Goal: Information Seeking & Learning: Check status

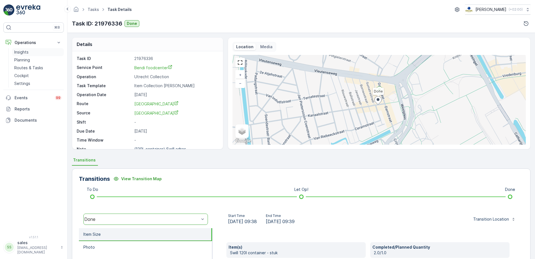
click at [18, 52] on p "Insights" at bounding box center [21, 52] width 14 height 6
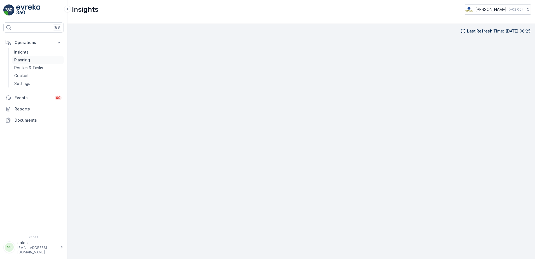
click at [20, 57] on link "Planning" at bounding box center [38, 60] width 52 height 8
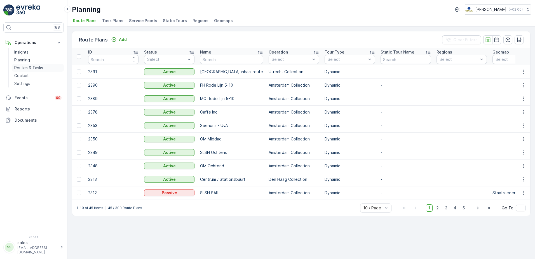
click at [18, 65] on p "Routes & Tasks" at bounding box center [28, 68] width 29 height 6
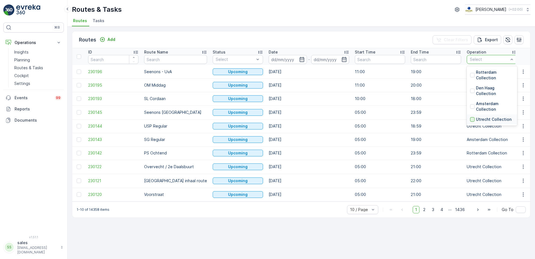
click at [471, 119] on div at bounding box center [473, 119] width 4 height 4
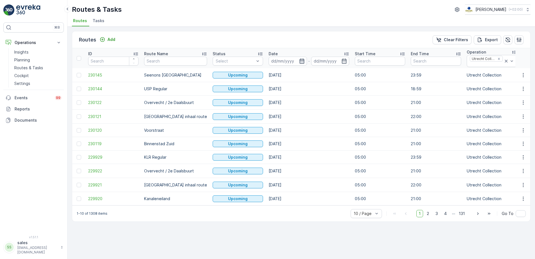
click at [299, 60] on icon "button" at bounding box center [302, 61] width 6 height 6
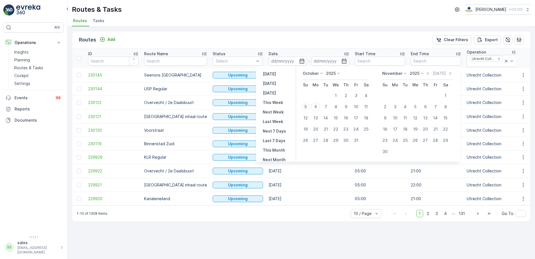
click at [307, 107] on div "5" at bounding box center [305, 106] width 9 height 9
type input "[DATE]"
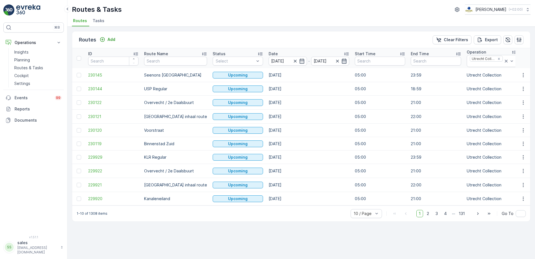
click at [342, 59] on icon "button" at bounding box center [344, 60] width 5 height 5
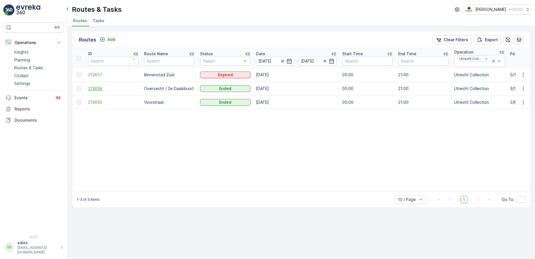
click at [98, 88] on span "213656" at bounding box center [113, 89] width 50 height 6
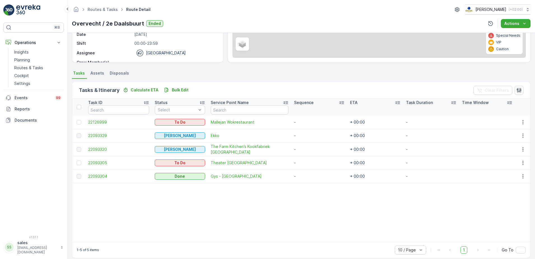
scroll to position [87, 0]
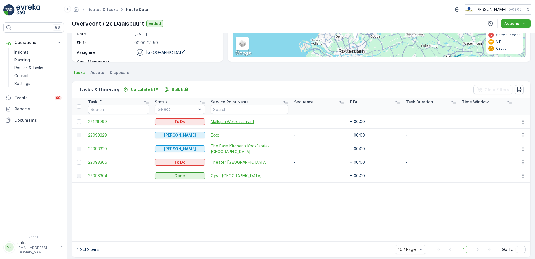
click at [225, 123] on span "Mallejan Wokrestaurant" at bounding box center [250, 122] width 78 height 6
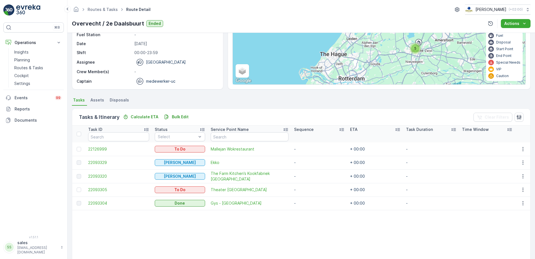
scroll to position [59, 0]
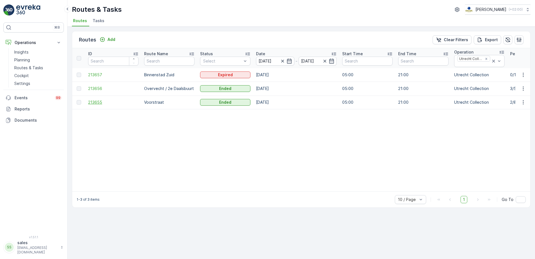
click at [95, 101] on span "213655" at bounding box center [113, 102] width 50 height 6
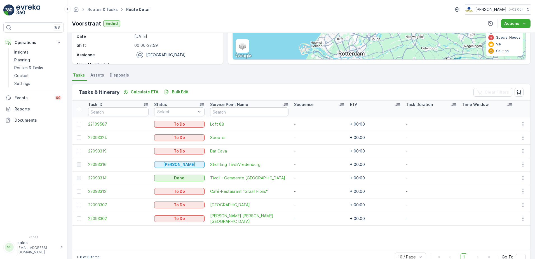
scroll to position [98, 0]
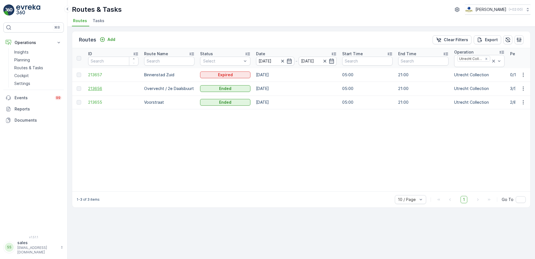
click at [96, 89] on span "213656" at bounding box center [113, 89] width 50 height 6
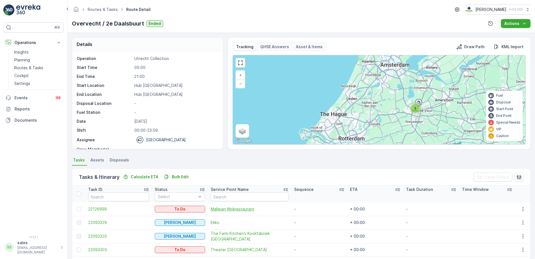
click at [232, 208] on span "Mallejan Wokrestaurant" at bounding box center [250, 209] width 78 height 6
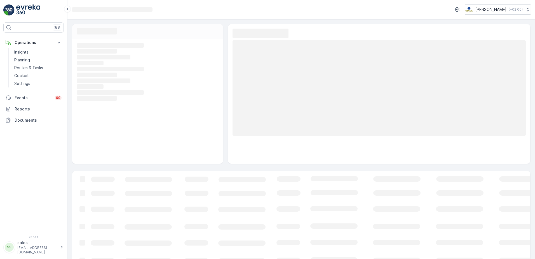
scroll to position [28, 0]
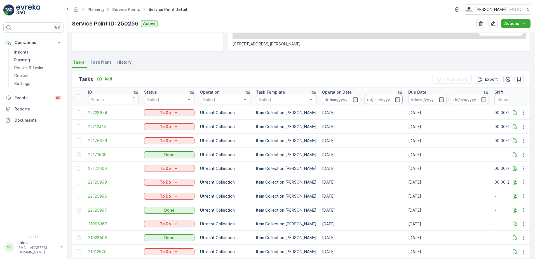
scroll to position [126, 0]
click at [366, 65] on ul "Tasks Task Plans History" at bounding box center [301, 63] width 459 height 10
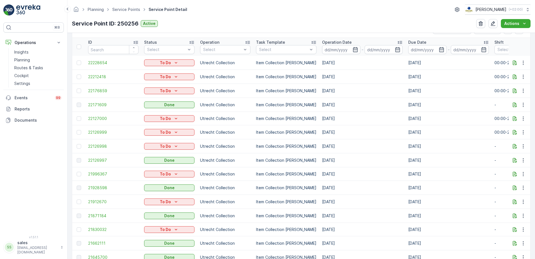
scroll to position [150, 0]
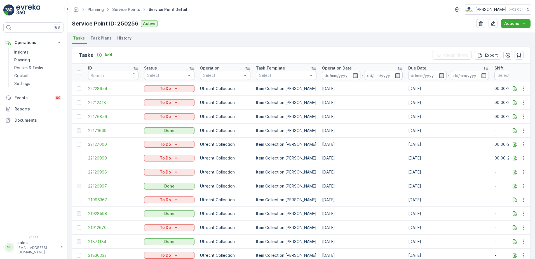
click at [308, 13] on div "Planning Service Points Service Point Detail [PERSON_NAME] ( +02:00 )" at bounding box center [301, 9] width 459 height 10
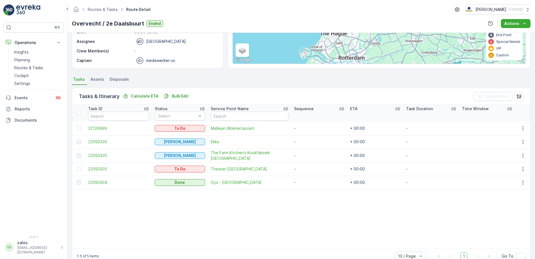
scroll to position [93, 0]
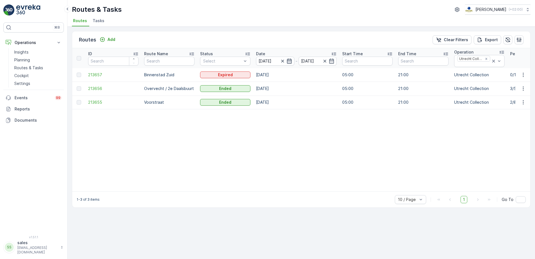
click at [290, 59] on icon "button" at bounding box center [289, 60] width 5 height 5
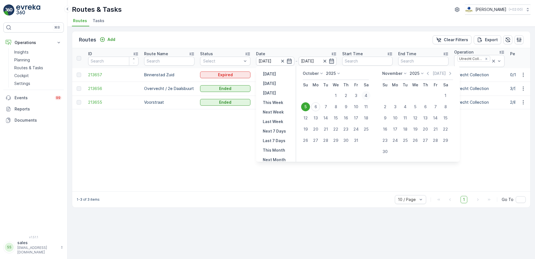
click at [367, 96] on div "4" at bounding box center [366, 95] width 9 height 9
type input "[DATE]"
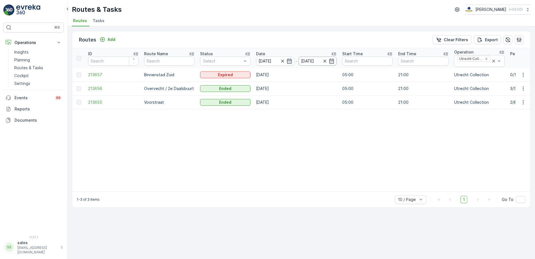
click at [329, 60] on div "[DATE]" at bounding box center [318, 61] width 38 height 9
click at [334, 62] on icon "button" at bounding box center [332, 60] width 5 height 5
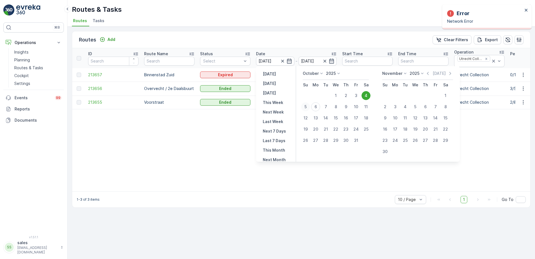
click at [308, 106] on div "5" at bounding box center [305, 106] width 9 height 9
type input "[DATE]"
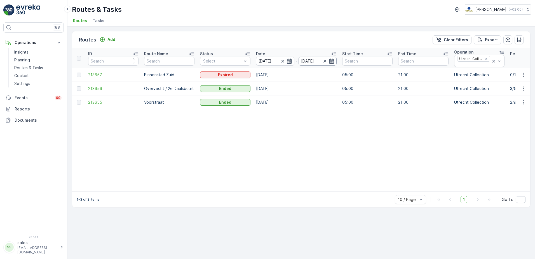
click at [317, 61] on input "[DATE]" at bounding box center [318, 61] width 38 height 9
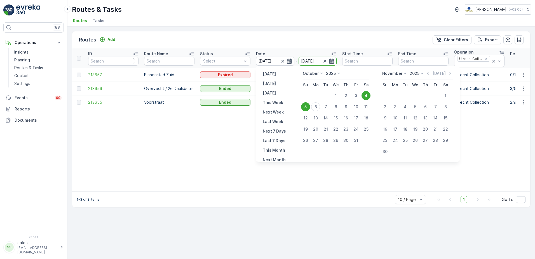
click at [307, 106] on div "5" at bounding box center [305, 106] width 9 height 9
type input "[DATE]"
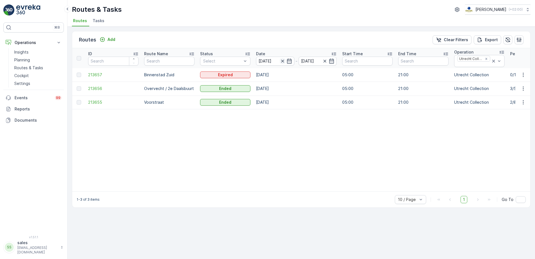
click at [282, 60] on icon "button" at bounding box center [283, 61] width 6 height 6
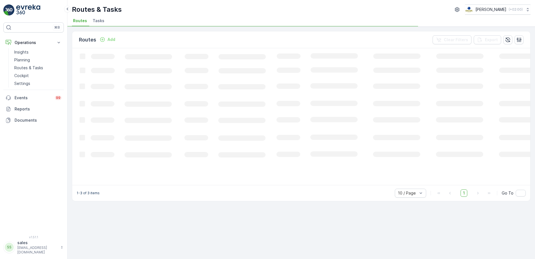
drag, startPoint x: 288, startPoint y: 61, endPoint x: 297, endPoint y: 66, distance: 9.8
click at [297, 66] on icon "Loading..." at bounding box center [341, 116] width 538 height 136
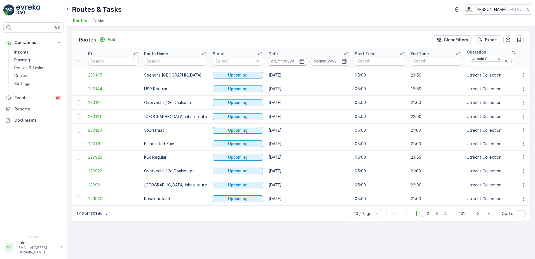
click at [285, 59] on input at bounding box center [288, 61] width 38 height 9
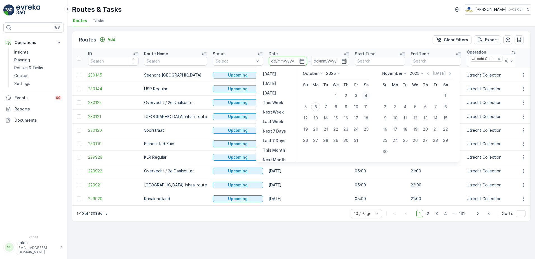
click at [370, 97] on div "4" at bounding box center [366, 95] width 9 height 9
type input "[DATE]"
click at [325, 59] on div "[DATE]" at bounding box center [330, 61] width 38 height 9
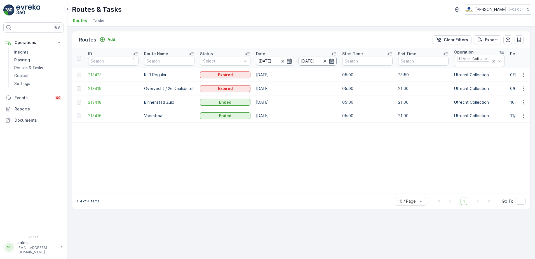
click at [321, 61] on input "[DATE]" at bounding box center [318, 61] width 38 height 9
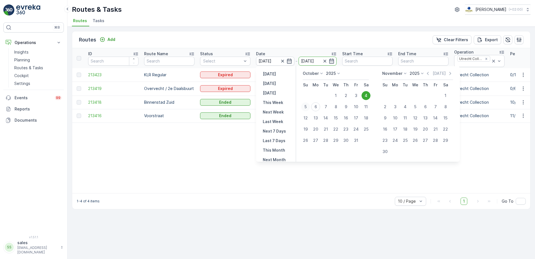
click at [308, 106] on div "5" at bounding box center [305, 106] width 9 height 9
type input "[DATE]"
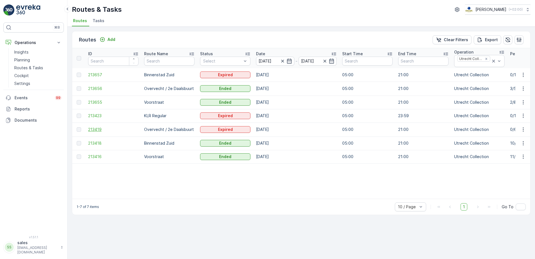
click at [92, 130] on span "213419" at bounding box center [113, 130] width 50 height 6
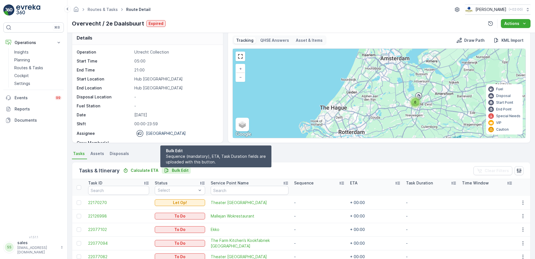
scroll to position [5, 0]
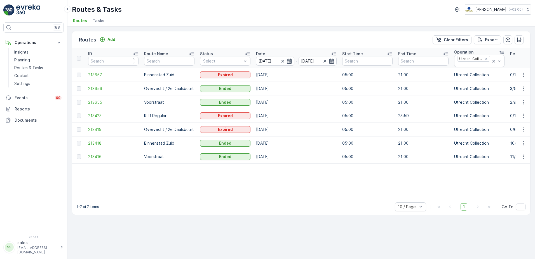
click at [95, 143] on span "213418" at bounding box center [113, 143] width 50 height 6
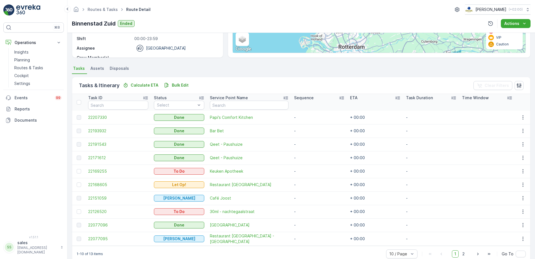
scroll to position [102, 0]
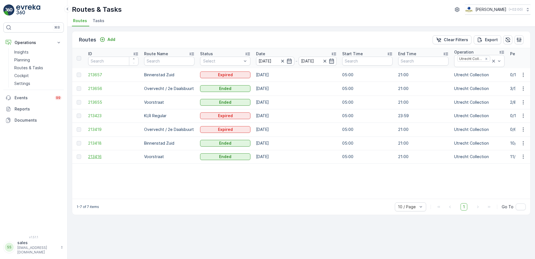
click at [99, 158] on span "213416" at bounding box center [113, 157] width 50 height 6
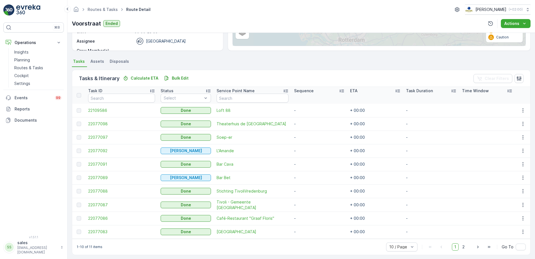
scroll to position [102, 0]
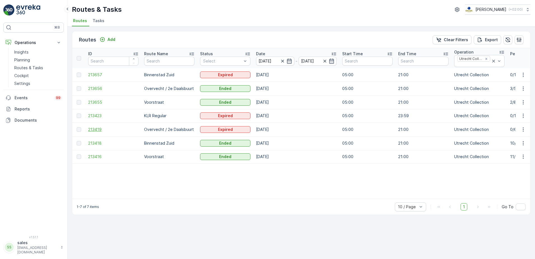
click at [103, 131] on span "213419" at bounding box center [113, 130] width 50 height 6
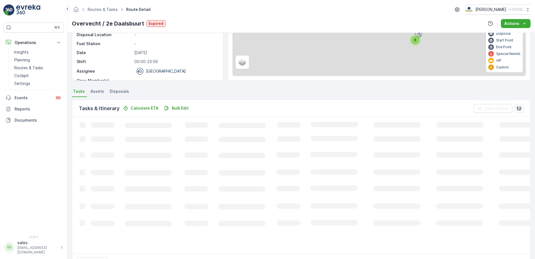
scroll to position [69, 0]
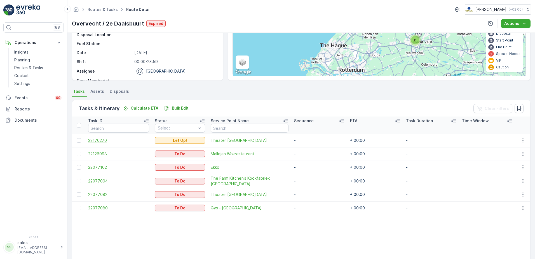
click at [98, 140] on span "22170270" at bounding box center [118, 141] width 61 height 6
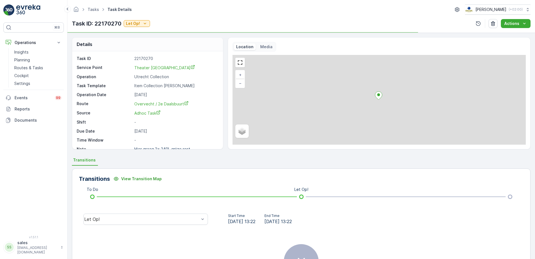
scroll to position [66, 0]
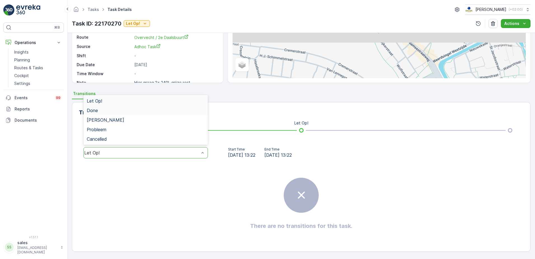
click at [134, 113] on div "Done" at bounding box center [145, 111] width 125 height 10
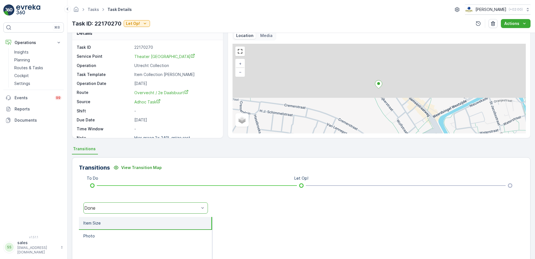
scroll to position [0, 0]
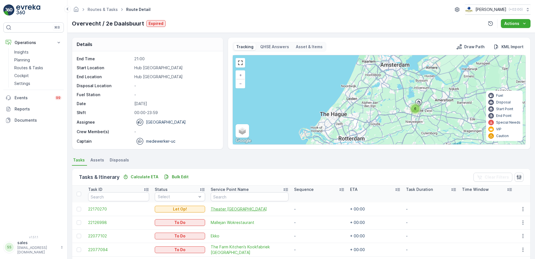
scroll to position [95, 0]
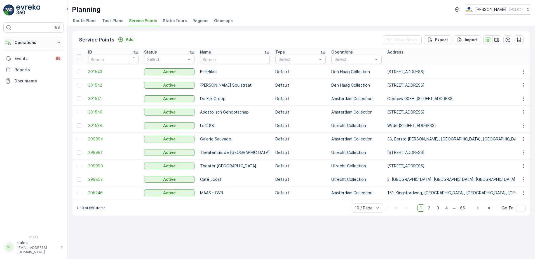
click at [35, 43] on p "Operations" at bounding box center [34, 43] width 38 height 6
click at [26, 66] on p "Routes & Tasks" at bounding box center [28, 68] width 29 height 6
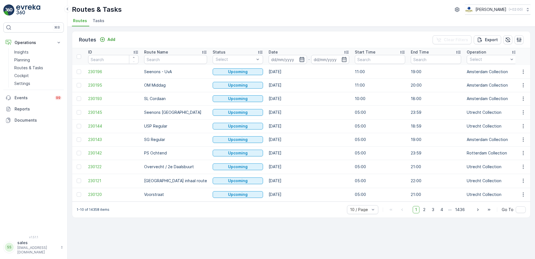
click at [299, 58] on icon "button" at bounding box center [302, 60] width 6 height 6
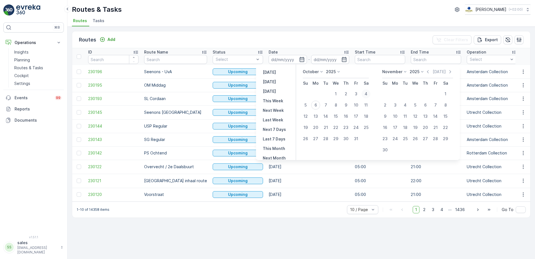
click at [365, 94] on div "4" at bounding box center [366, 93] width 9 height 9
type input "[DATE]"
click at [319, 61] on input "[DATE]" at bounding box center [330, 59] width 38 height 9
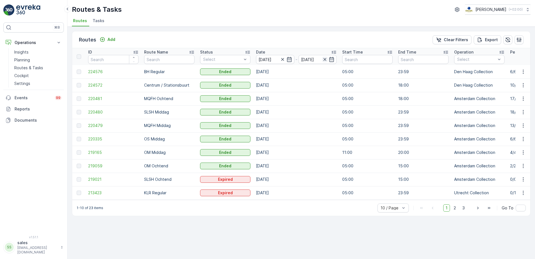
click at [325, 60] on icon "button" at bounding box center [325, 59] width 3 height 3
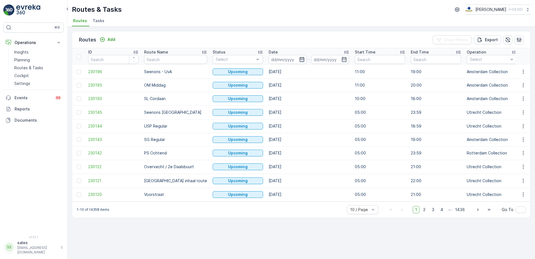
click at [299, 61] on icon "button" at bounding box center [302, 60] width 6 height 6
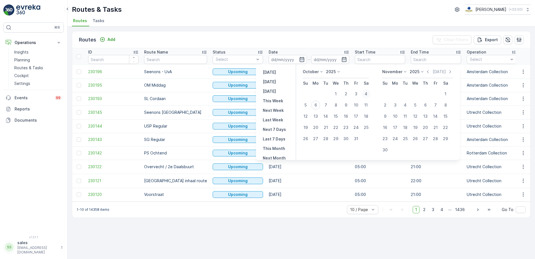
click at [365, 94] on div "4" at bounding box center [366, 93] width 9 height 9
type input "[DATE]"
click at [321, 59] on input "[DATE]" at bounding box center [330, 59] width 38 height 9
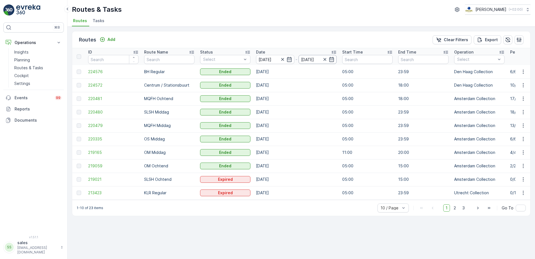
click at [316, 59] on input "[DATE]" at bounding box center [318, 59] width 38 height 9
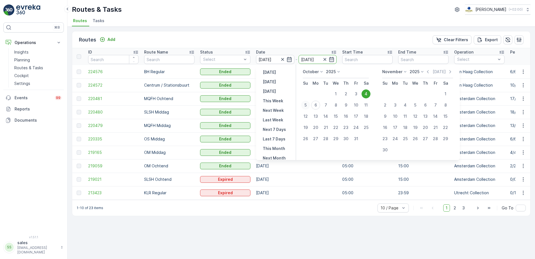
click at [307, 104] on div "5" at bounding box center [305, 105] width 9 height 9
type input "[DATE]"
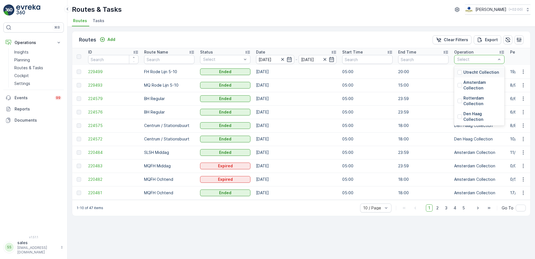
click at [471, 55] on div "Select" at bounding box center [480, 59] width 50 height 9
click at [460, 72] on div at bounding box center [460, 72] width 4 height 4
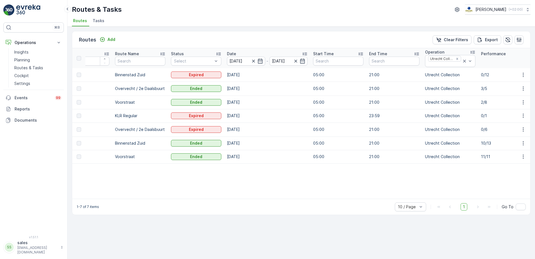
scroll to position [0, 30]
